Goal: Transaction & Acquisition: Purchase product/service

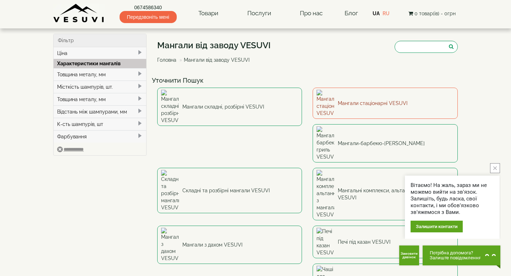
click at [400, 104] on link "Мангали стаціонарні VESUVI" at bounding box center [385, 103] width 145 height 31
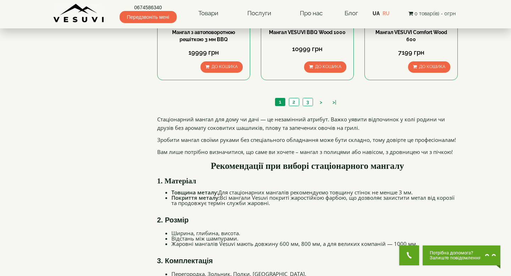
scroll to position [806, 0]
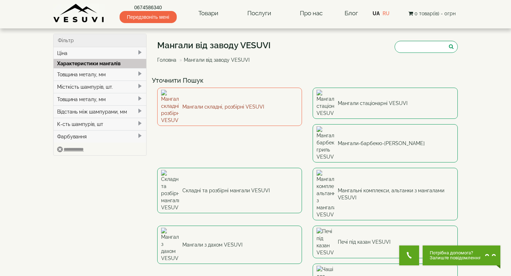
click at [236, 102] on link "Мангали складні, розбірні VESUVI" at bounding box center [229, 107] width 145 height 38
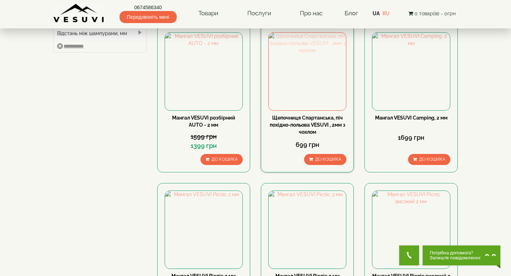
type input "***"
type input "*****"
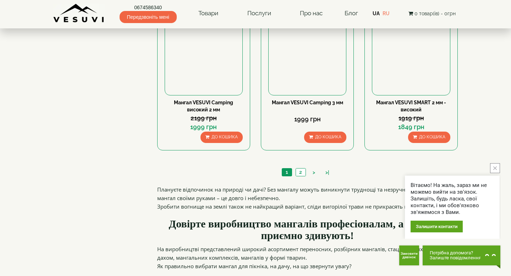
scroll to position [719, 0]
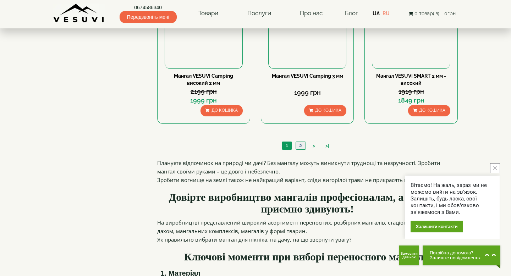
click at [302, 145] on link "2" at bounding box center [301, 145] width 10 height 7
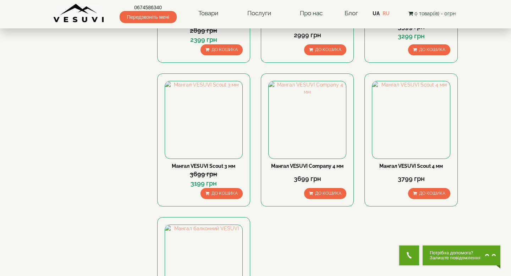
scroll to position [321, 0]
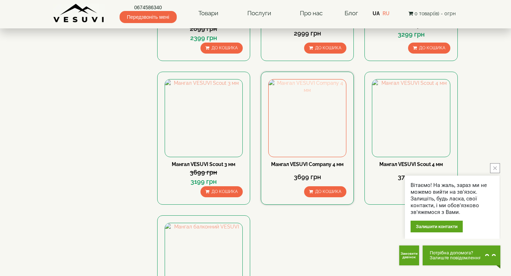
click at [304, 132] on img at bounding box center [307, 117] width 77 height 77
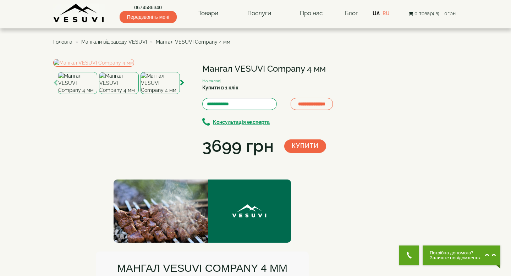
click at [125, 94] on img at bounding box center [118, 83] width 39 height 22
click at [159, 94] on img at bounding box center [159, 83] width 39 height 22
click at [123, 94] on img at bounding box center [118, 83] width 39 height 22
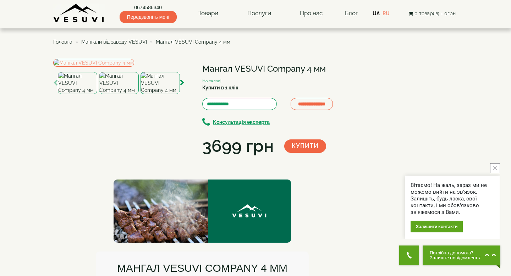
click at [150, 94] on img at bounding box center [159, 83] width 39 height 22
click at [181, 86] on icon "button" at bounding box center [182, 83] width 5 height 6
click at [151, 94] on img at bounding box center [159, 83] width 39 height 22
click at [182, 86] on icon "button" at bounding box center [182, 83] width 5 height 6
click at [153, 94] on img at bounding box center [159, 83] width 39 height 22
